Goal: Browse casually

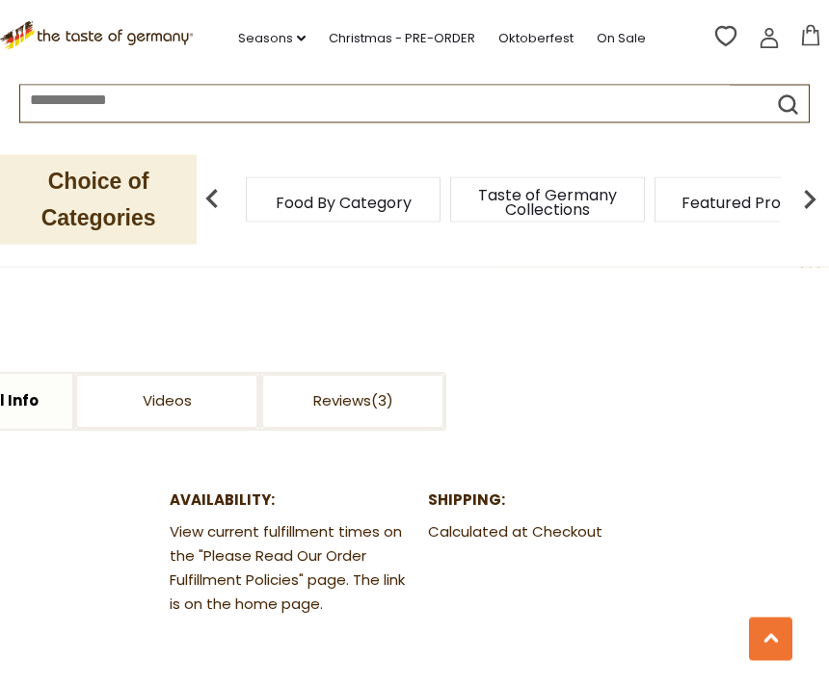
scroll to position [852, 0]
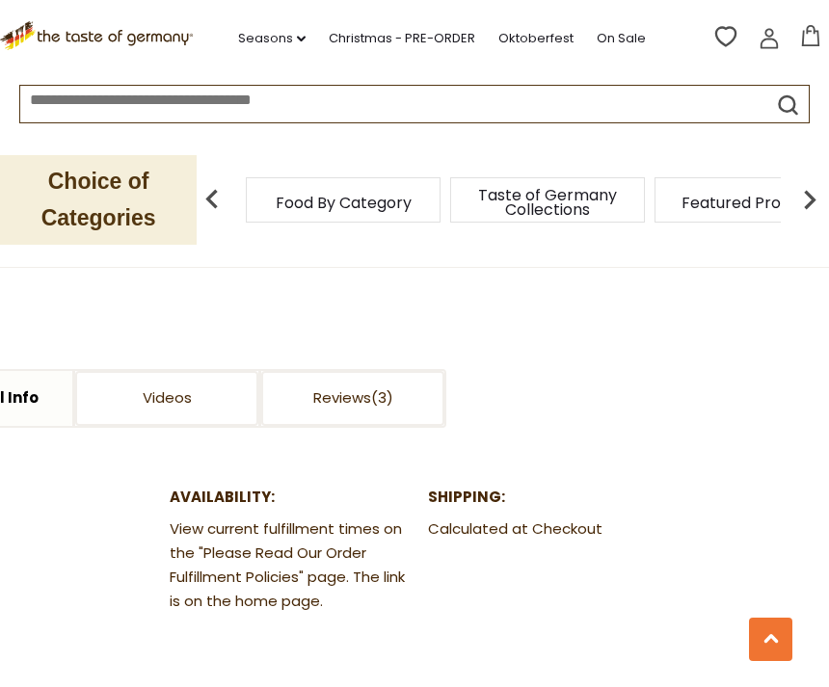
click at [360, 401] on link "Reviews" at bounding box center [352, 398] width 183 height 55
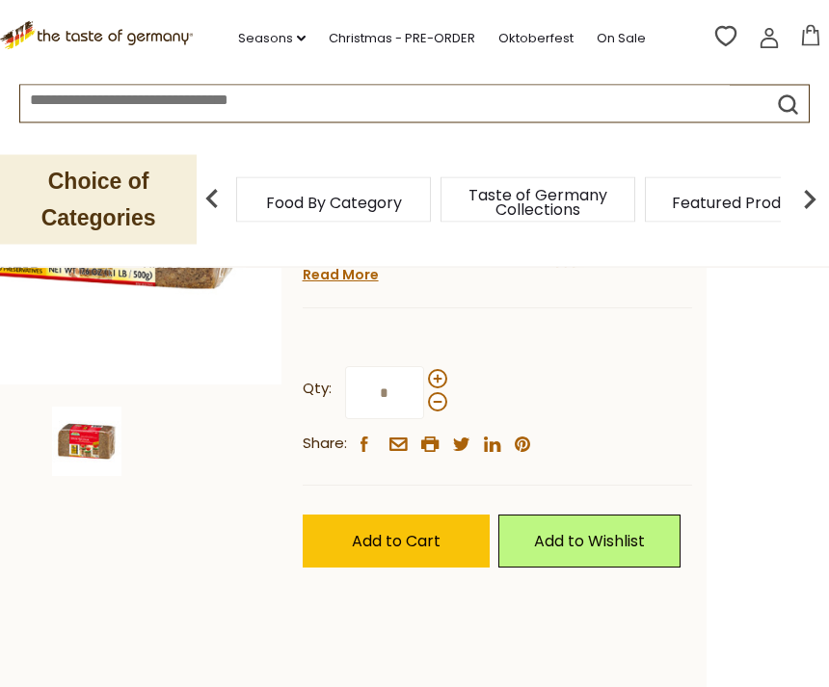
scroll to position [292, 0]
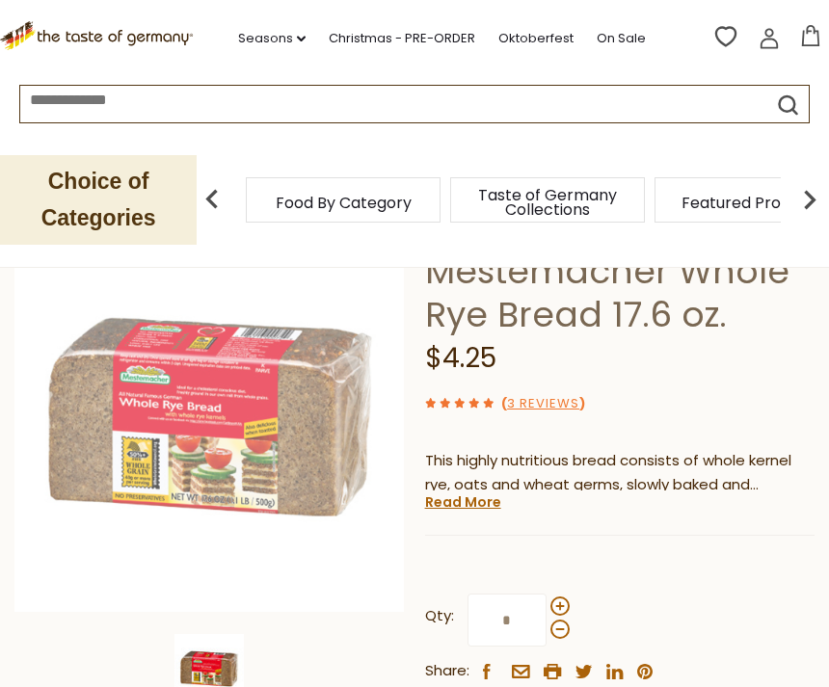
scroll to position [44, 0]
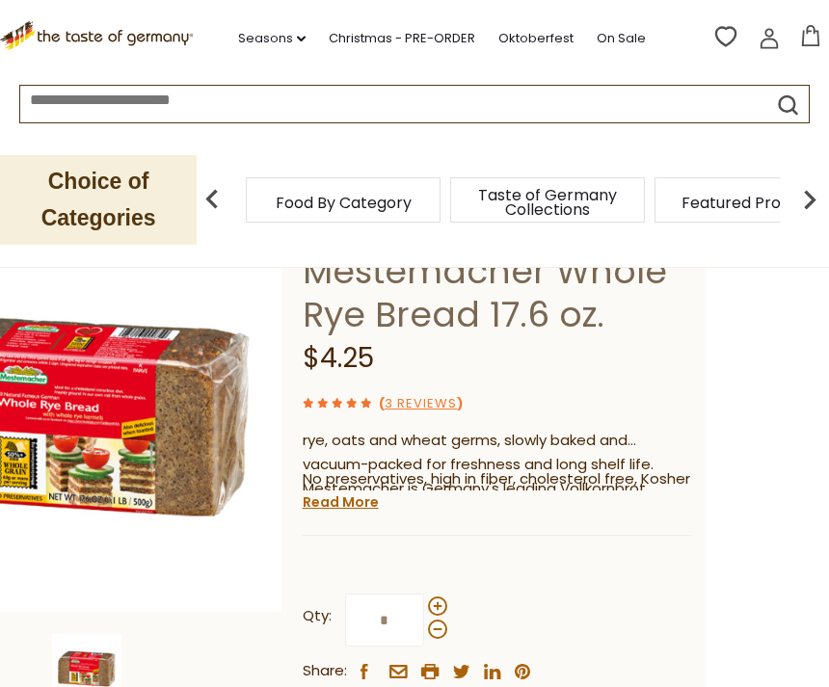
click at [360, 507] on link "Read More" at bounding box center [341, 502] width 76 height 19
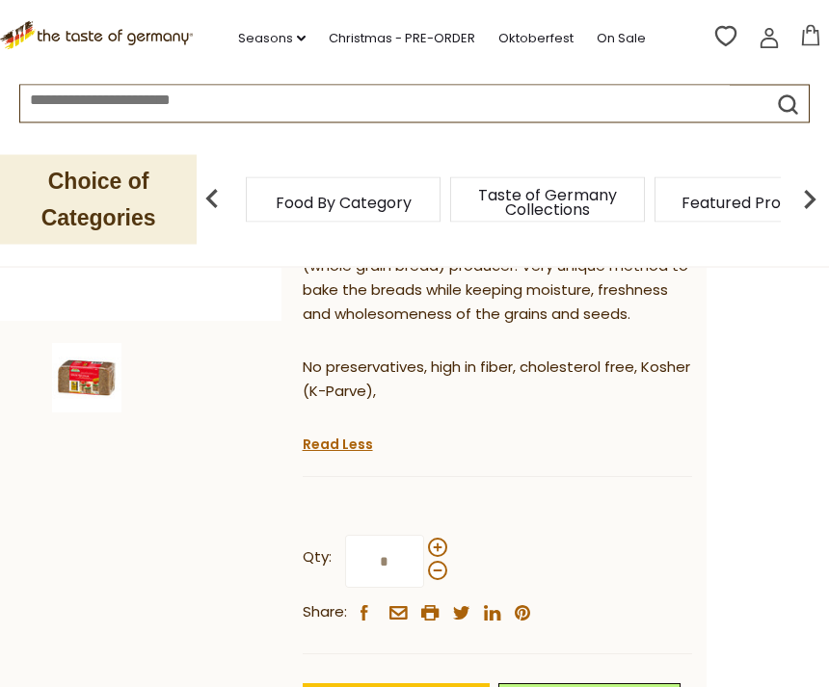
scroll to position [442, 0]
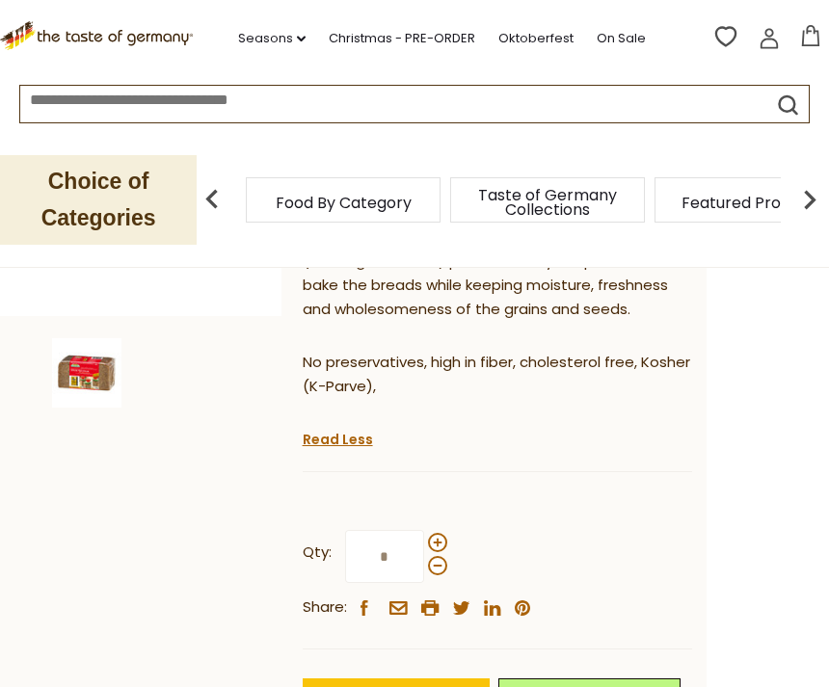
click at [344, 431] on link "Read Less" at bounding box center [338, 439] width 70 height 19
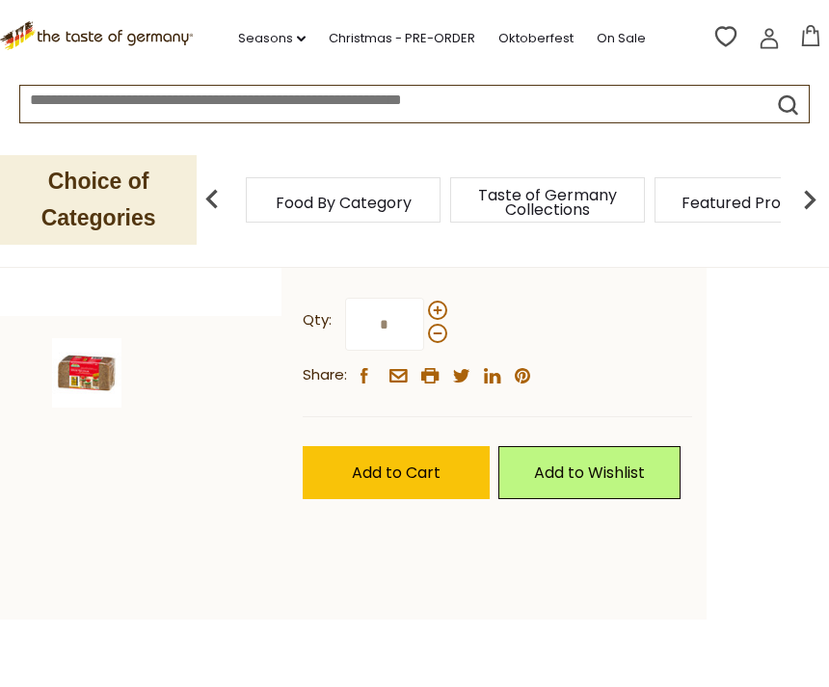
click at [111, 369] on img at bounding box center [86, 372] width 69 height 69
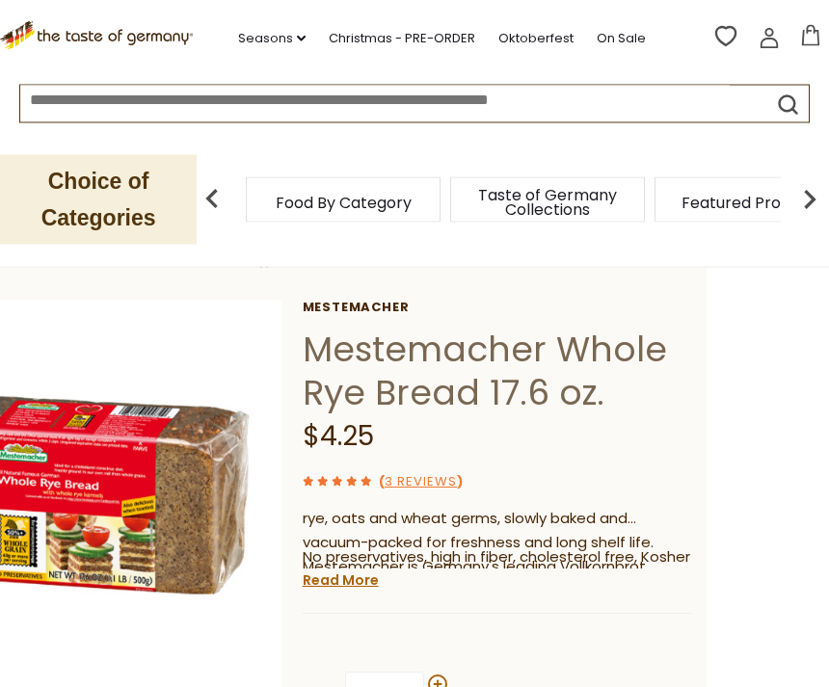
scroll to position [0, 0]
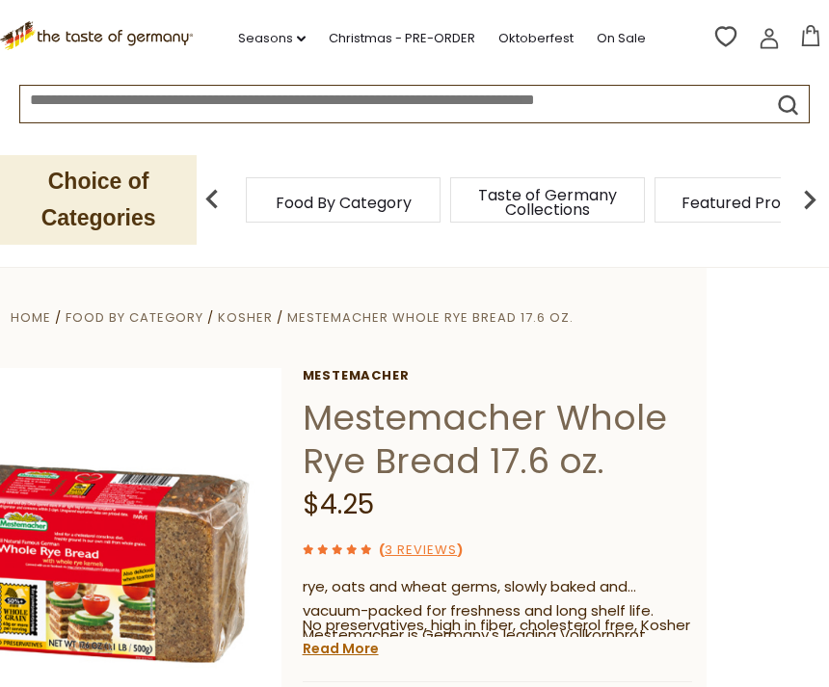
click at [194, 205] on img at bounding box center [212, 199] width 39 height 39
click at [555, 24] on li "Oktoberfest" at bounding box center [545, 34] width 94 height 29
click at [635, 42] on link "On Sale" at bounding box center [621, 38] width 49 height 21
